Goal: Transaction & Acquisition: Purchase product/service

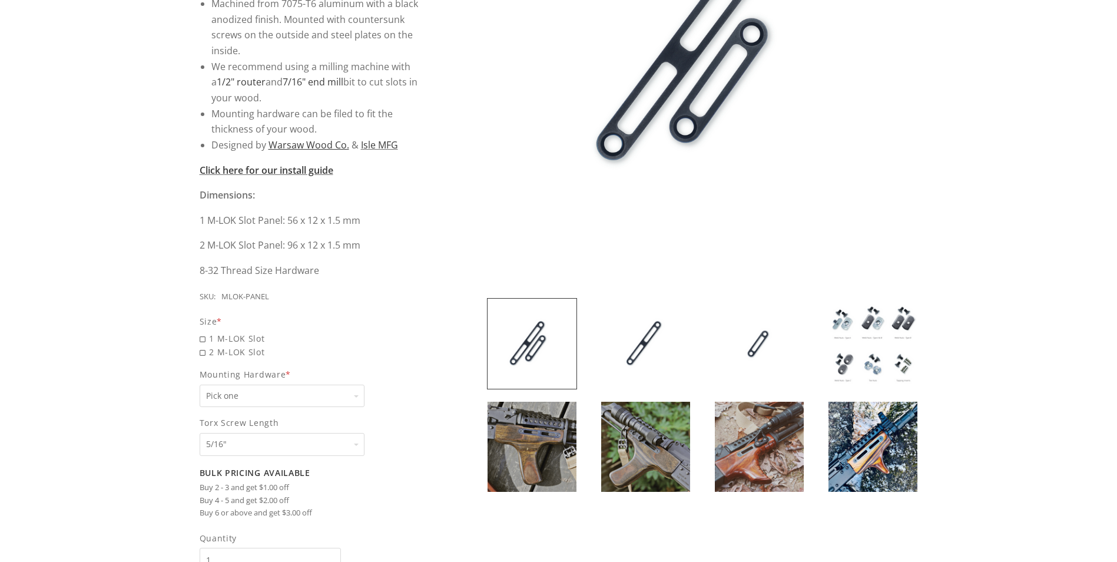
scroll to position [353, 0]
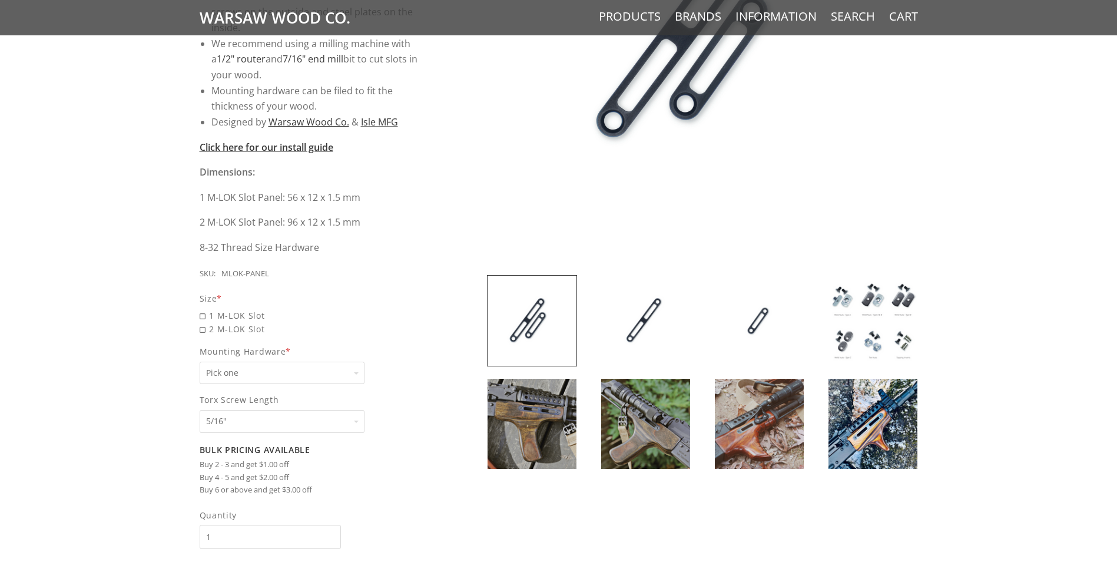
click at [883, 326] on img at bounding box center [873, 321] width 89 height 90
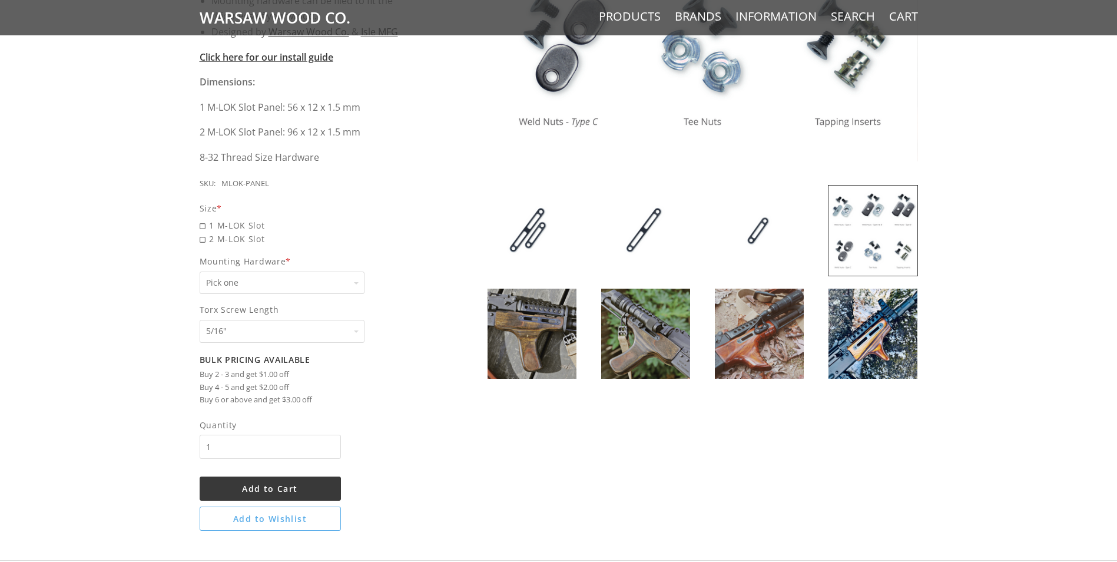
scroll to position [471, 0]
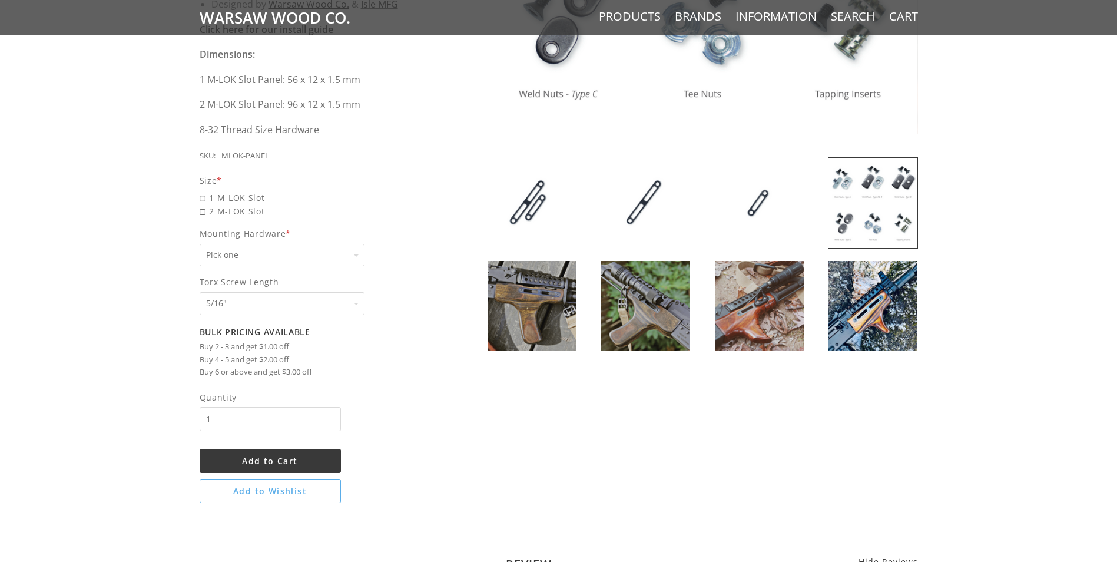
click at [358, 255] on div "Pick one Pick one None Weld Nuts - Type A & Torx Screws +$1 Weld Nuts - Type A …" at bounding box center [282, 255] width 165 height 23
click at [358, 255] on select "Pick one None Weld Nuts - Type A & Torx Screws +$1 Weld Nuts - Type A + B & Tor…" at bounding box center [282, 255] width 165 height 23
select select "825"
click at [200, 244] on select "Pick one None Weld Nuts - Type A & Torx Screws +$1 Weld Nuts - Type A + B & Tor…" at bounding box center [282, 255] width 165 height 23
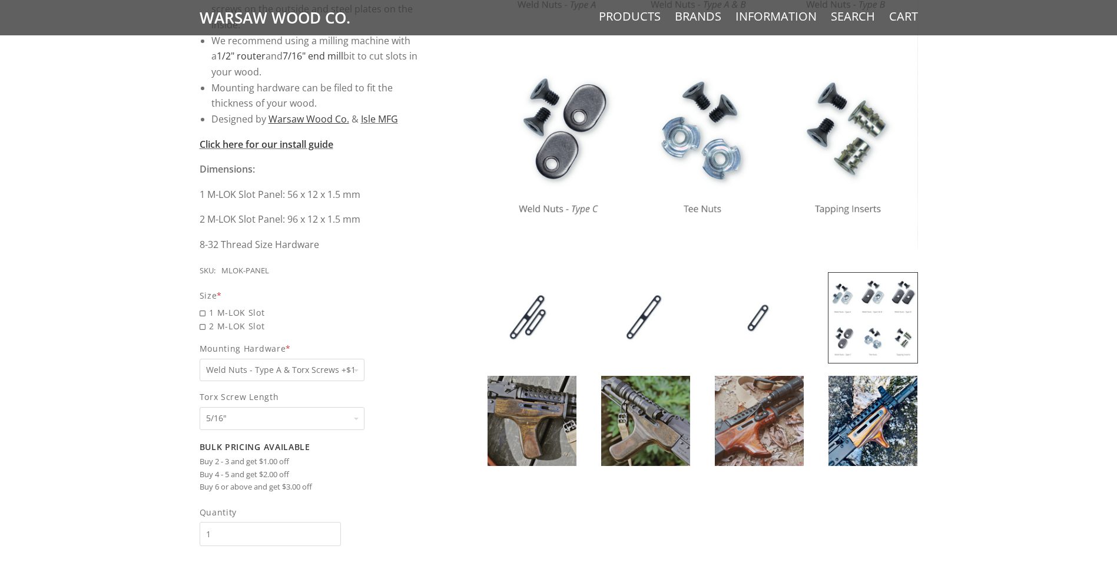
scroll to position [353, 0]
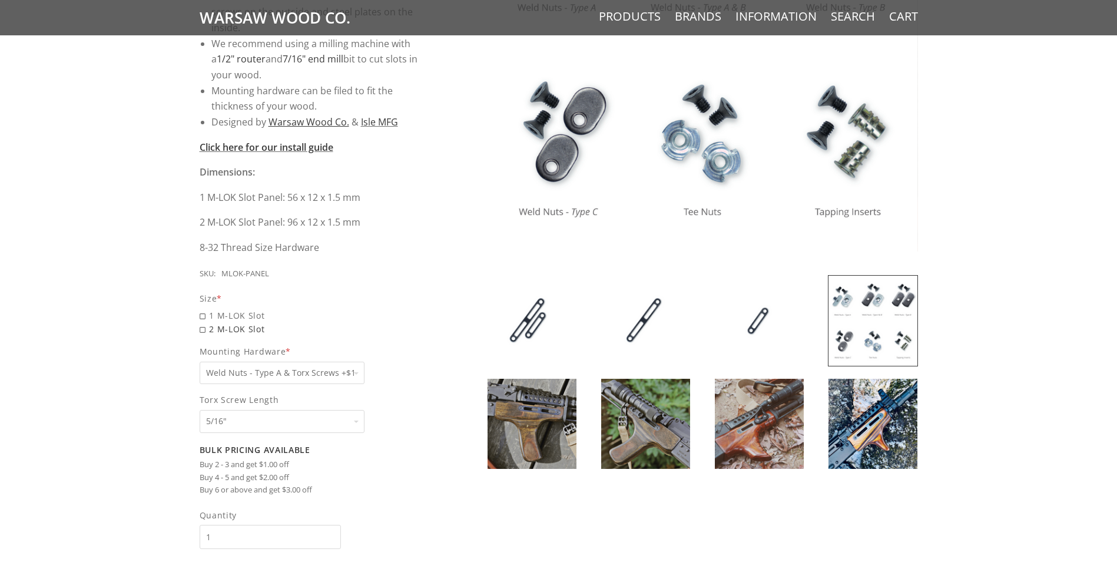
click at [203, 329] on span "2 M-LOK Slot" at bounding box center [313, 329] width 226 height 14
click at [203, 323] on input "2 M-LOK Slot" at bounding box center [282, 322] width 165 height 1
radio input "true"
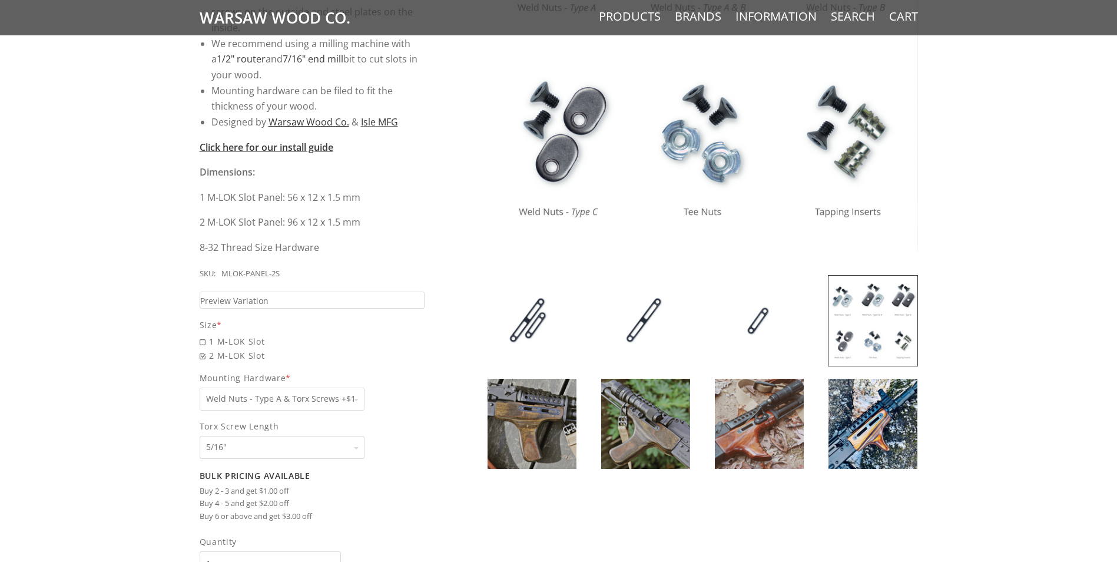
click at [288, 445] on select "Pick one 5/16" 3/8" 1/2" 5/8" None" at bounding box center [282, 447] width 165 height 23
select select "1071"
click at [200, 436] on select "Pick one 5/16" 3/8" 1/2" 5/8" None" at bounding box center [282, 447] width 165 height 23
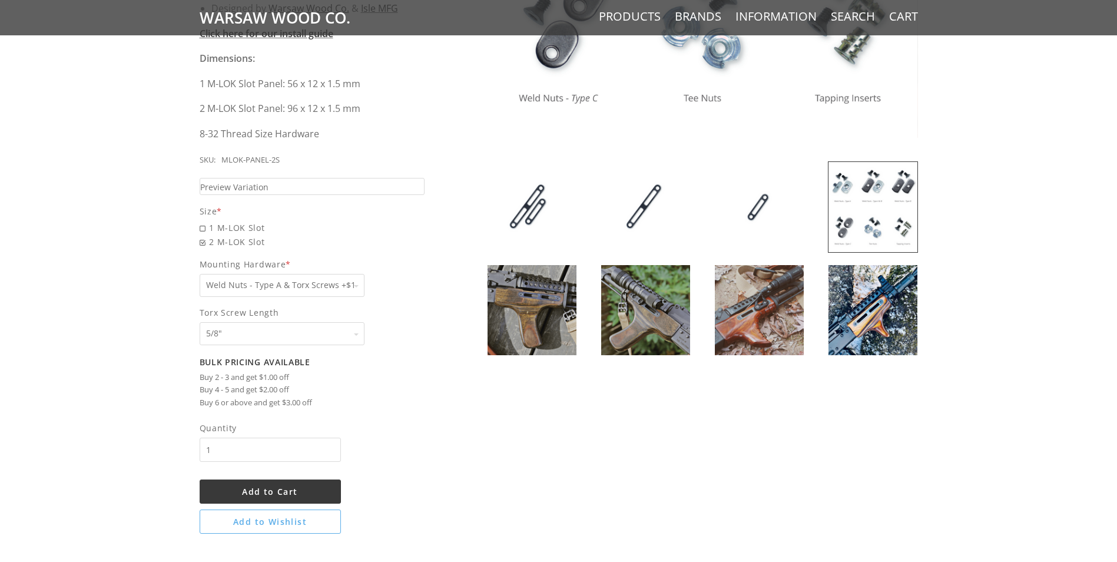
scroll to position [471, 0]
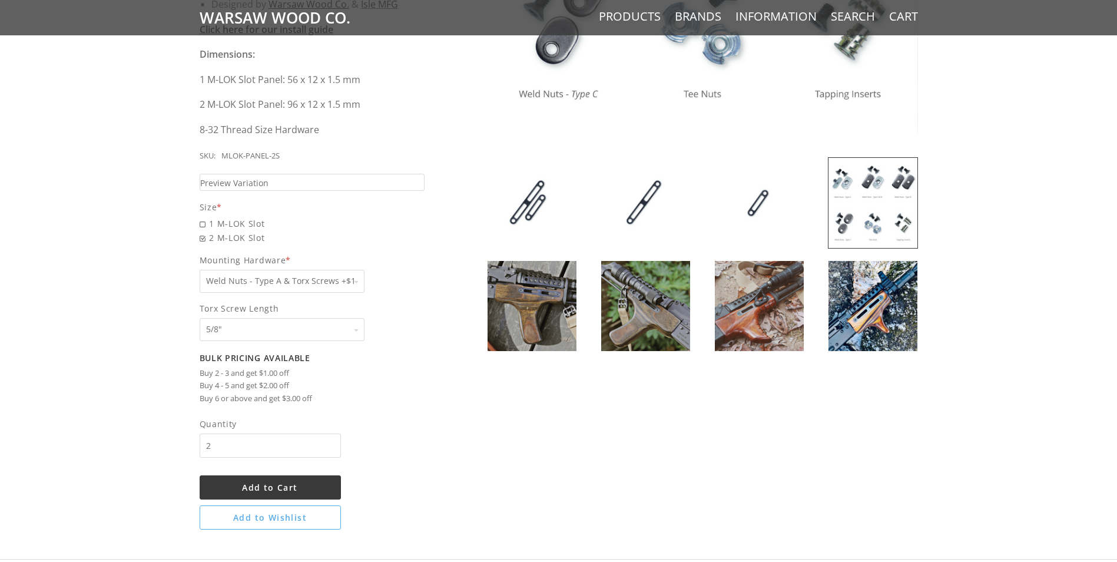
type input "2"
click at [330, 442] on input "2" at bounding box center [270, 445] width 141 height 24
click at [286, 484] on span "Add to Cart" at bounding box center [269, 487] width 55 height 11
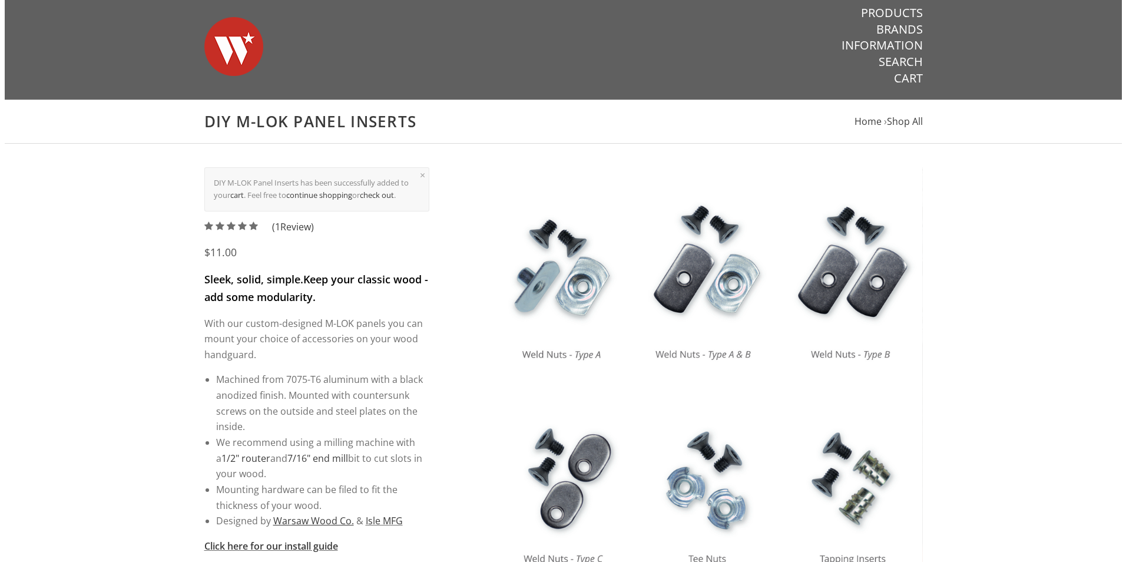
scroll to position [0, 0]
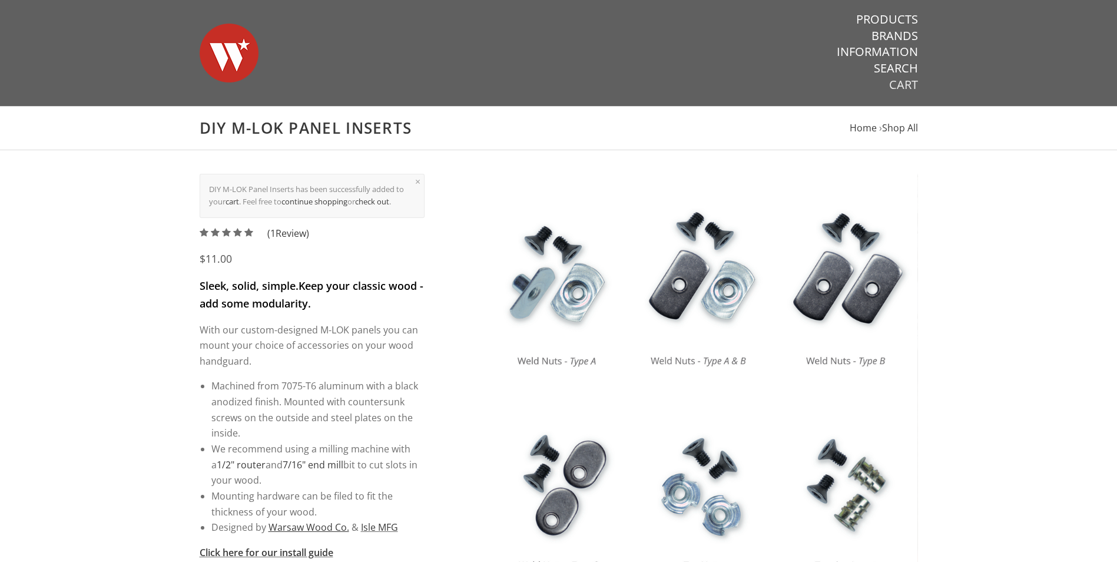
click at [901, 85] on link "Cart" at bounding box center [903, 84] width 29 height 15
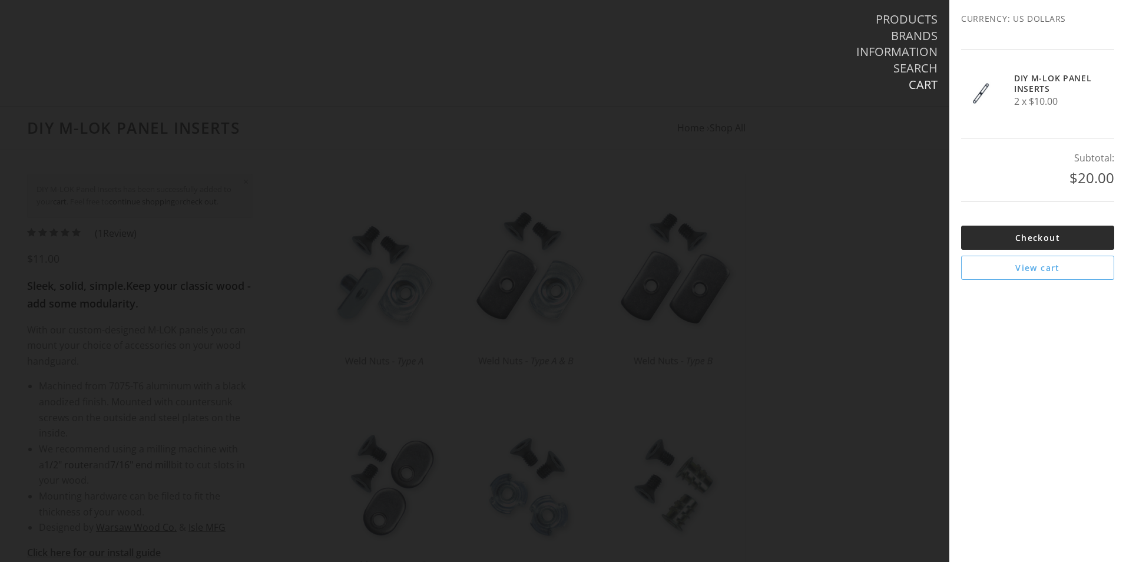
click at [1035, 233] on link "Checkout" at bounding box center [1037, 238] width 153 height 24
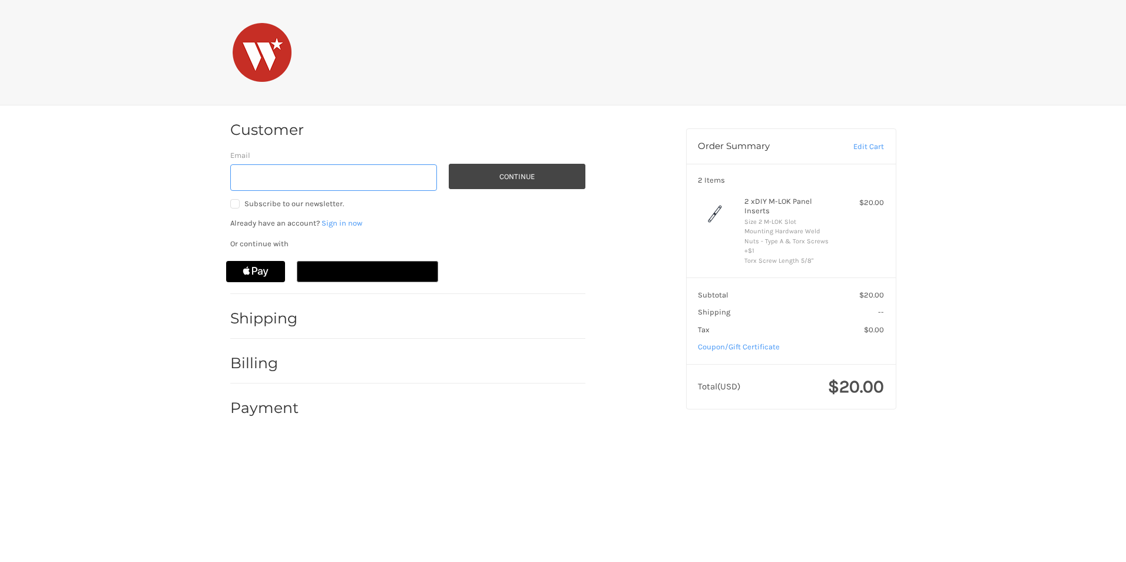
click at [329, 178] on input "Email" at bounding box center [333, 177] width 207 height 27
type input "safawcett1@verizon.net"
click at [514, 175] on button "Continue" at bounding box center [517, 176] width 137 height 25
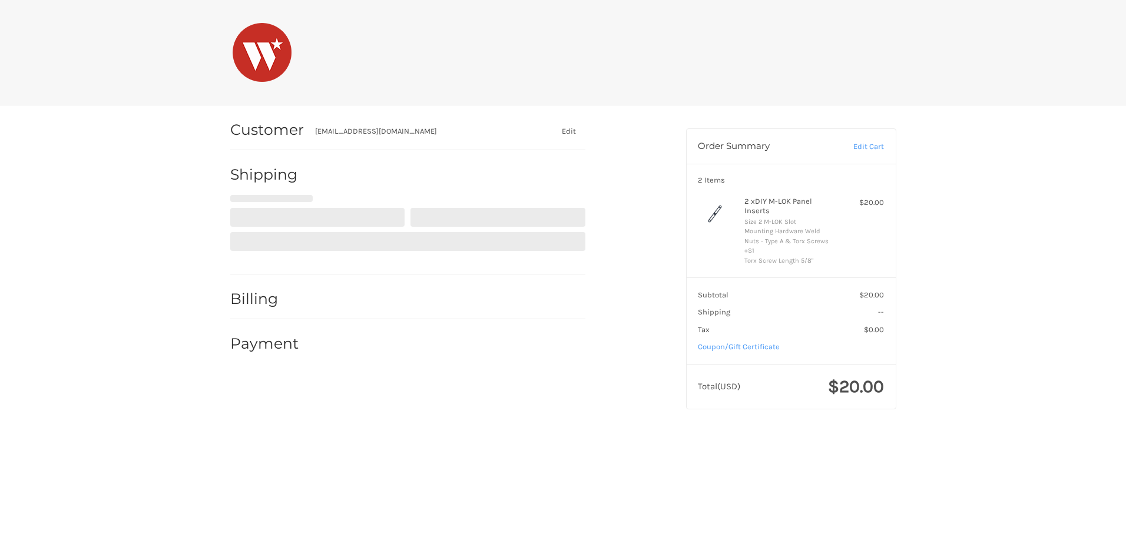
select select "US"
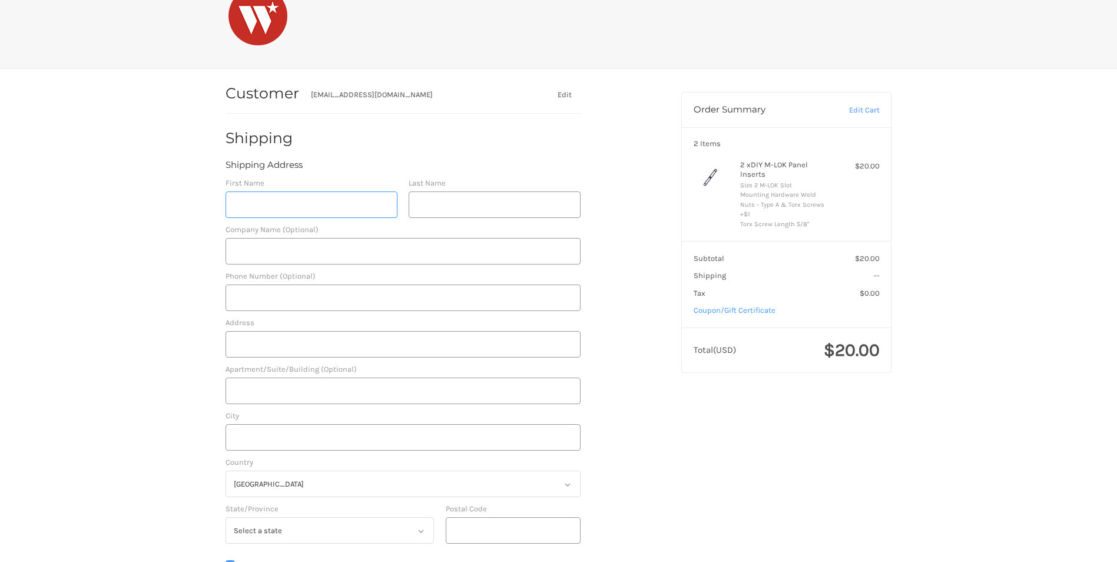
scroll to position [38, 0]
click at [343, 205] on input "First Name" at bounding box center [312, 203] width 172 height 27
type input "Scott"
type input "A Fawcett"
type input "13025698507"
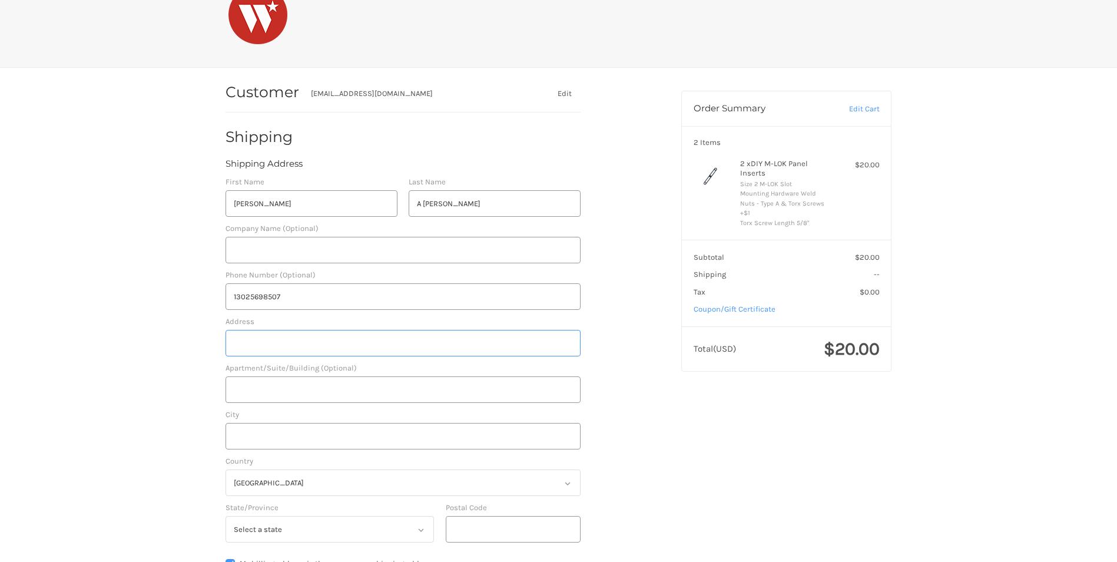
type input "32026 Robin Hood Loop"
type input "millsboro"
select select "DE"
type input "19966"
click at [422, 203] on input "A Fawcett" at bounding box center [495, 203] width 172 height 27
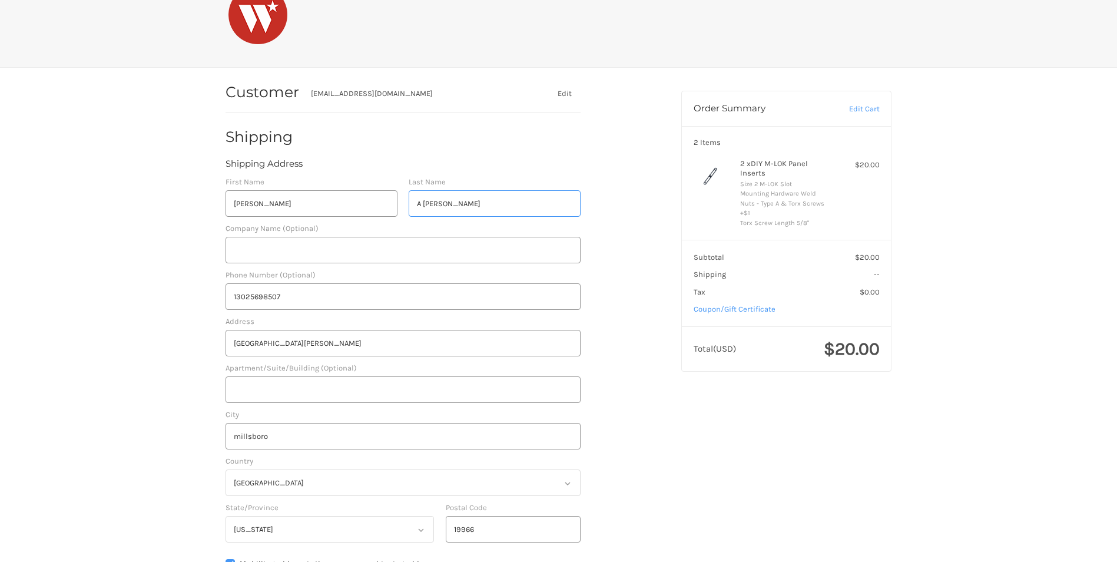
radio input "true"
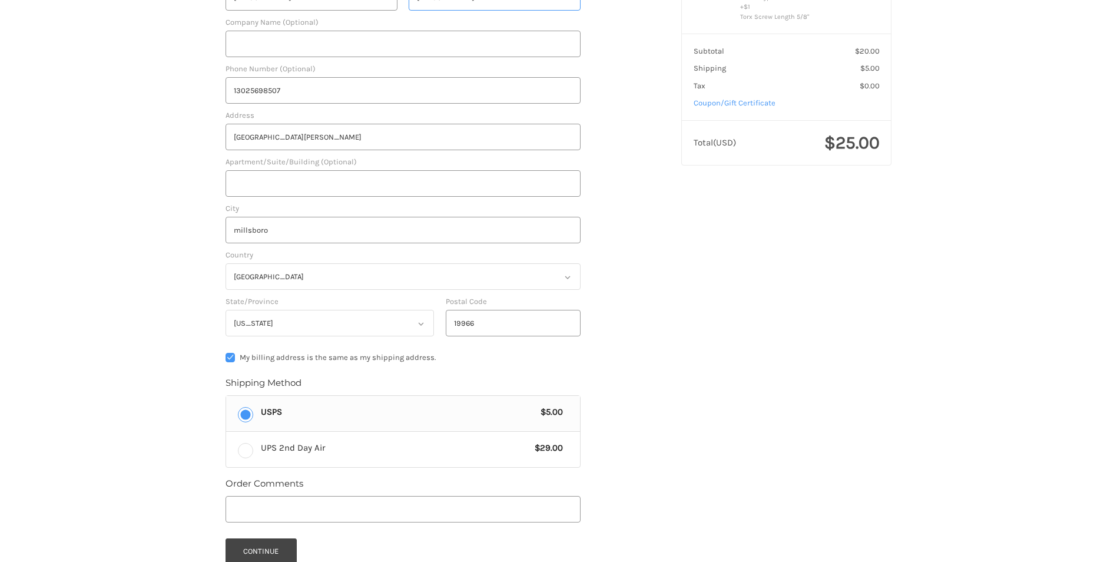
scroll to position [303, 0]
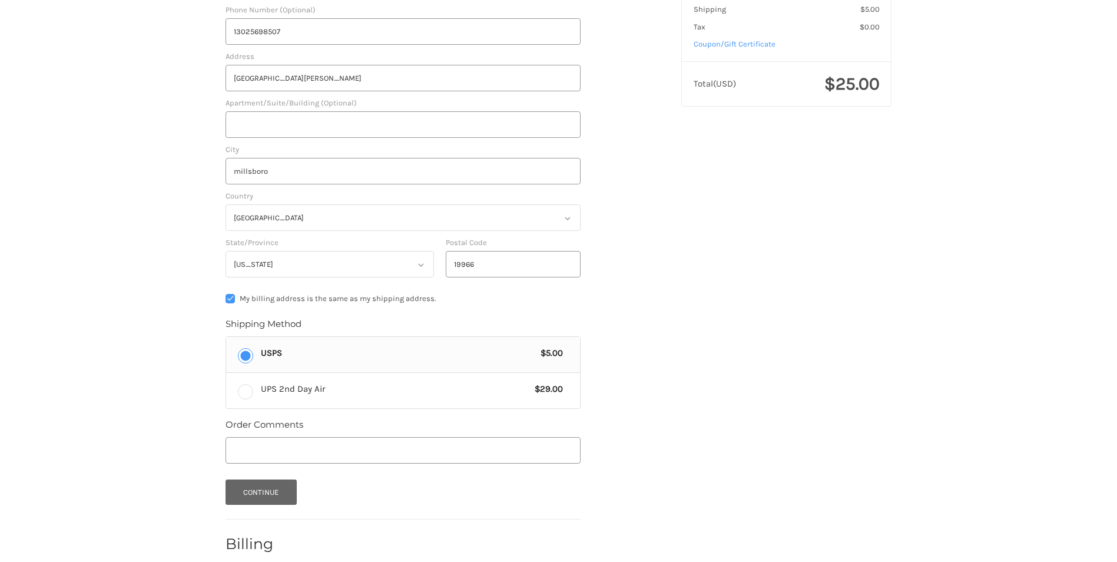
type input "Fawcett"
click at [280, 496] on button "Continue" at bounding box center [261, 491] width 71 height 25
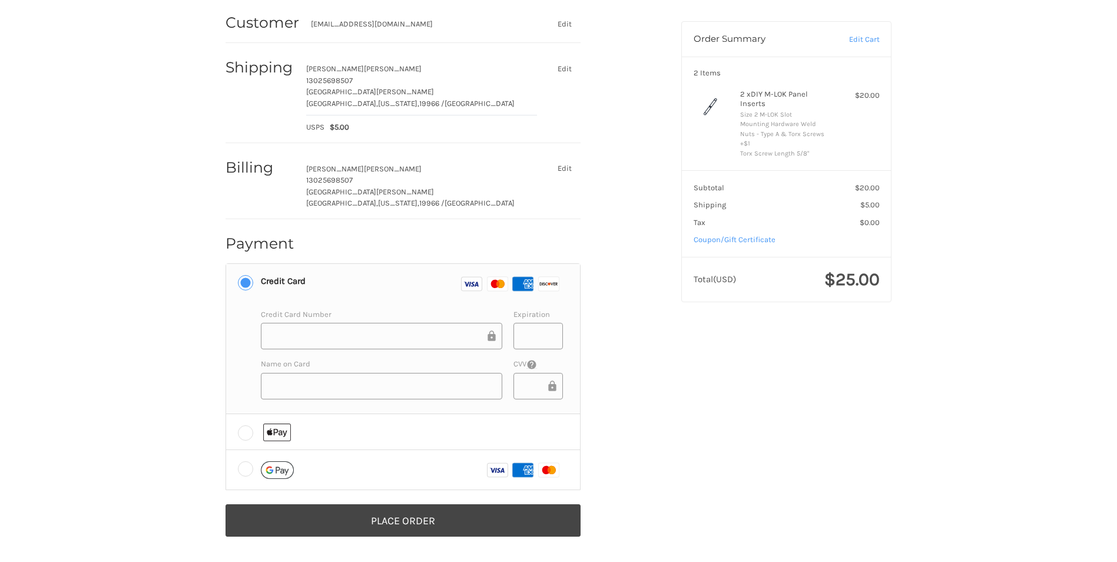
scroll to position [108, 0]
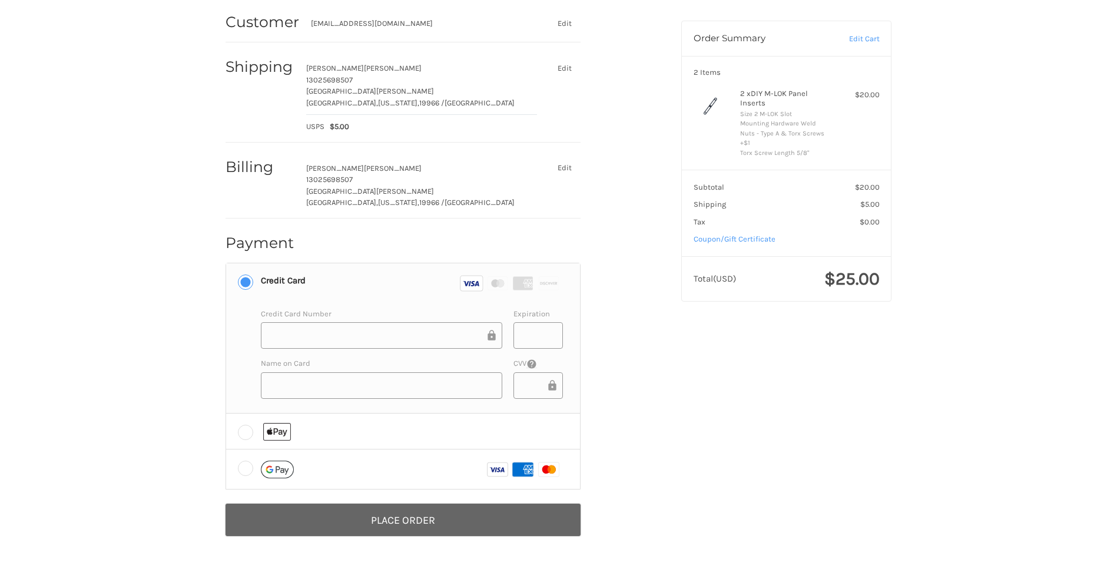
click at [380, 516] on button "Place Order" at bounding box center [403, 520] width 355 height 32
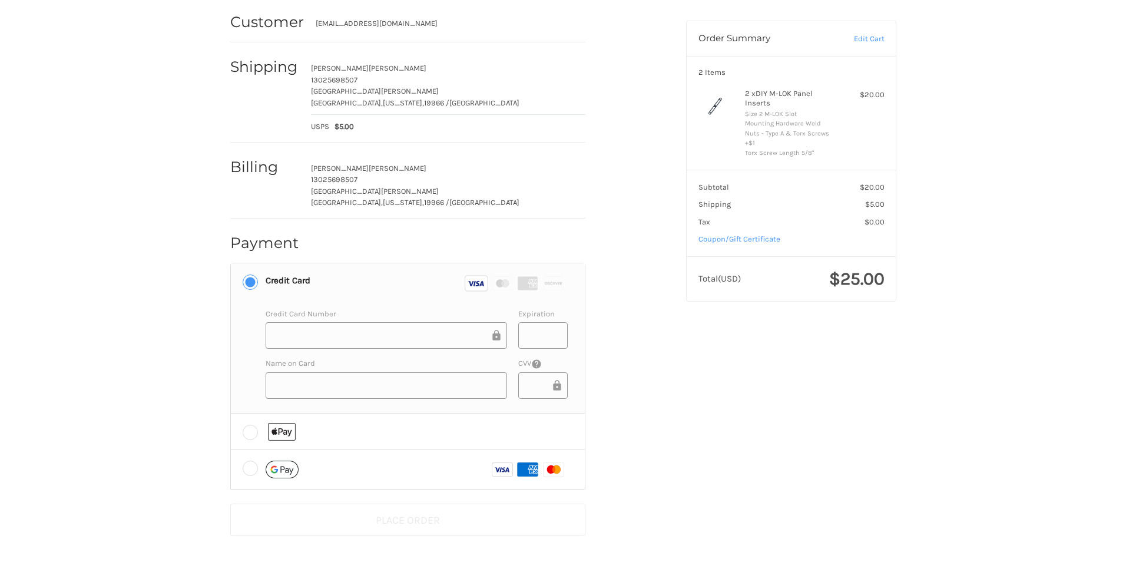
scroll to position [0, 0]
